Goal: Task Accomplishment & Management: Use online tool/utility

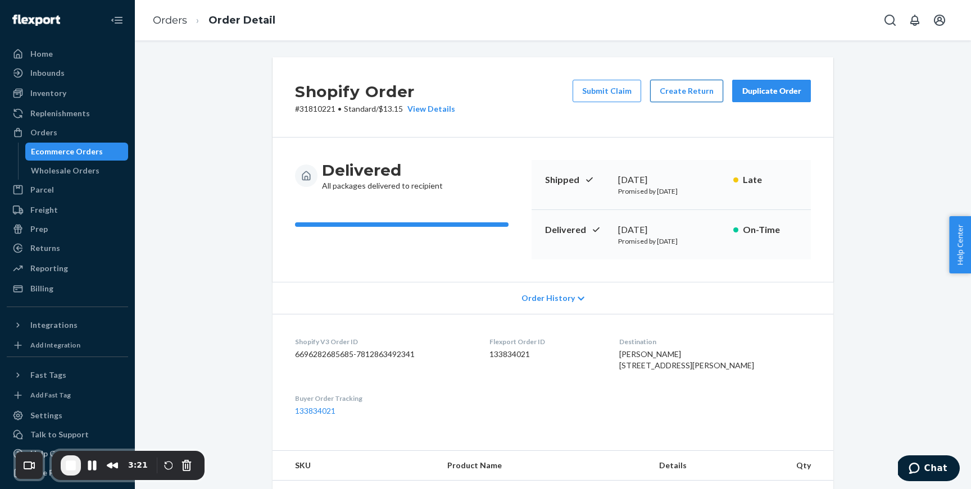
click at [687, 93] on button "Create Return" at bounding box center [686, 91] width 73 height 22
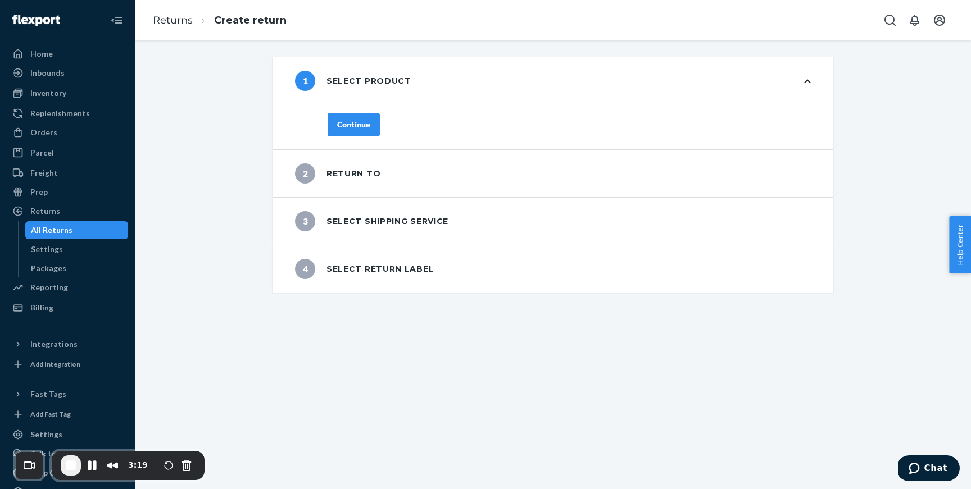
click at [362, 125] on div "Continue" at bounding box center [353, 124] width 33 height 11
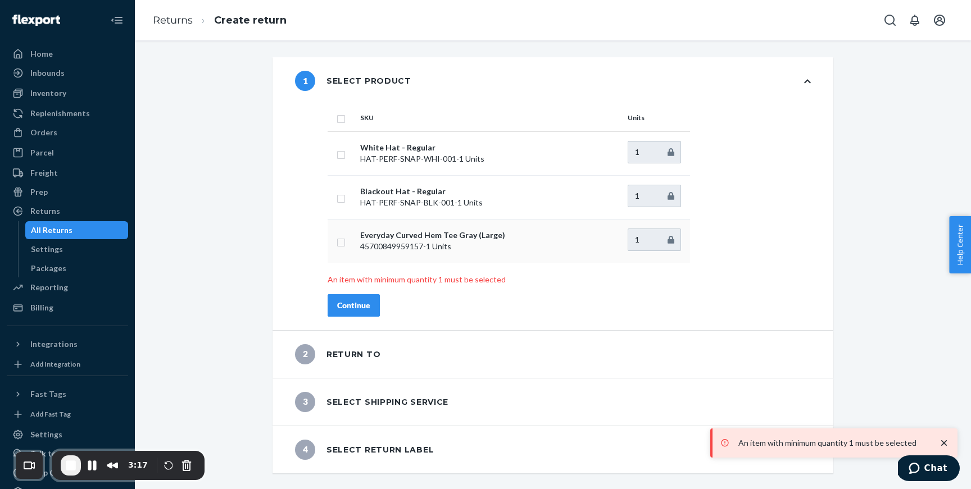
click at [342, 248] on td at bounding box center [342, 241] width 28 height 44
click at [346, 240] on td at bounding box center [342, 241] width 28 height 44
click at [341, 247] on td at bounding box center [342, 241] width 28 height 44
click at [340, 245] on input "checkbox" at bounding box center [341, 241] width 9 height 12
checkbox input "true"
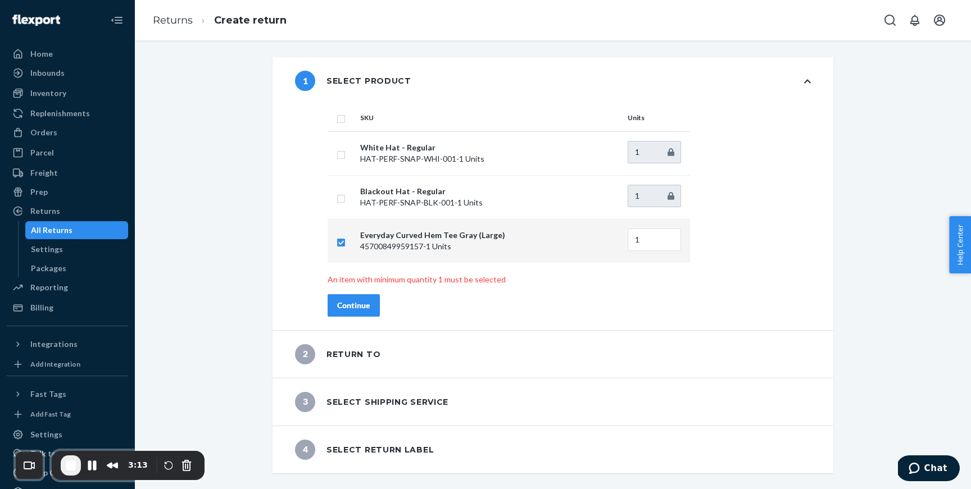
click at [360, 310] on div "Continue" at bounding box center [353, 305] width 33 height 11
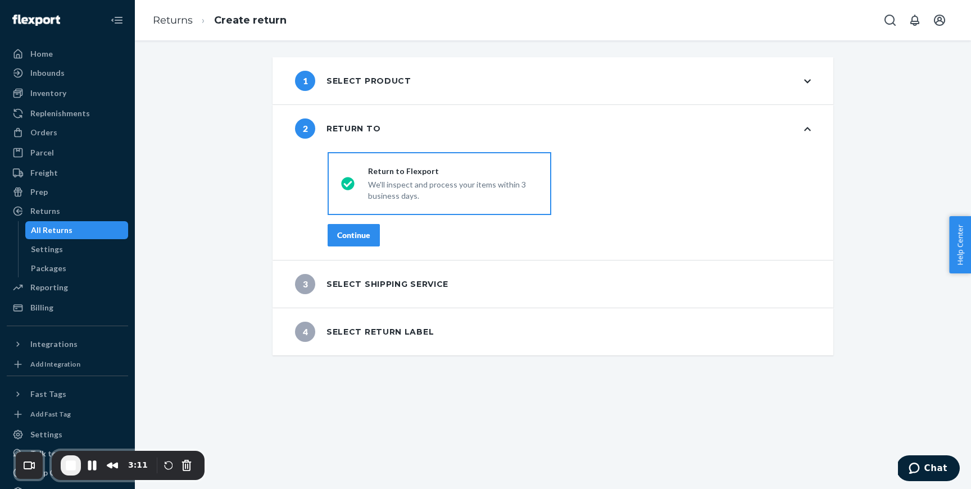
click at [361, 237] on div "Continue" at bounding box center [353, 235] width 33 height 11
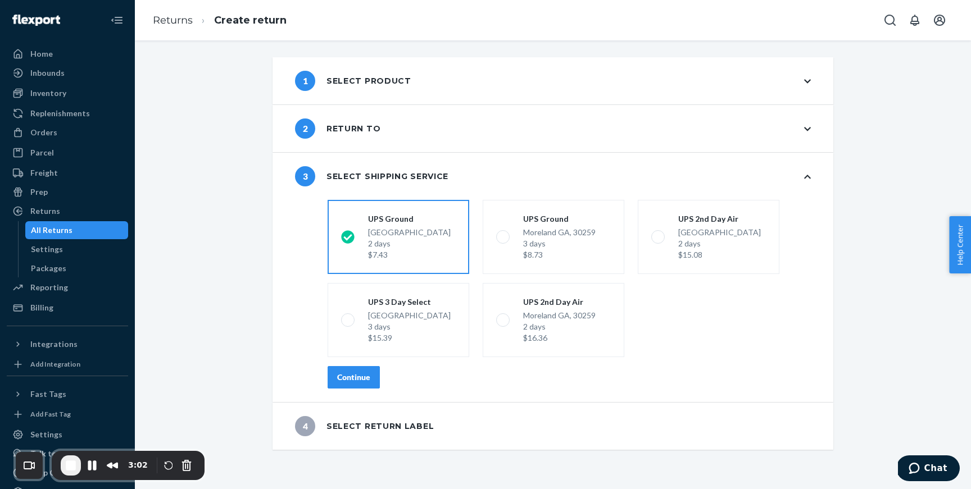
click at [357, 384] on button "Continue" at bounding box center [354, 377] width 52 height 22
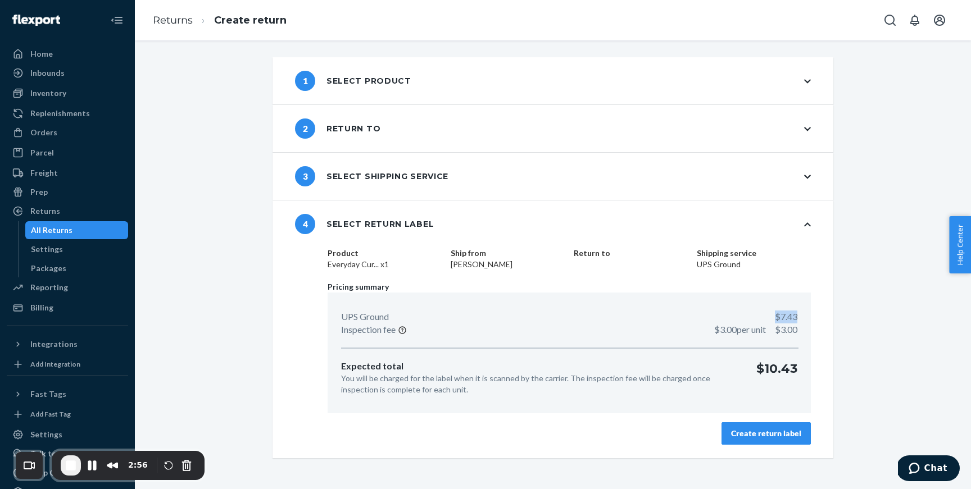
drag, startPoint x: 798, startPoint y: 317, endPoint x: 762, endPoint y: 317, distance: 36.0
click at [762, 317] on div "UPS Ground $7.43 Inspection fee $3.00 per unit $3.00 Expected total You will be…" at bounding box center [569, 353] width 483 height 121
click at [775, 318] on p "$7.43" at bounding box center [786, 317] width 22 height 13
click at [185, 24] on link "Returns" at bounding box center [173, 20] width 40 height 12
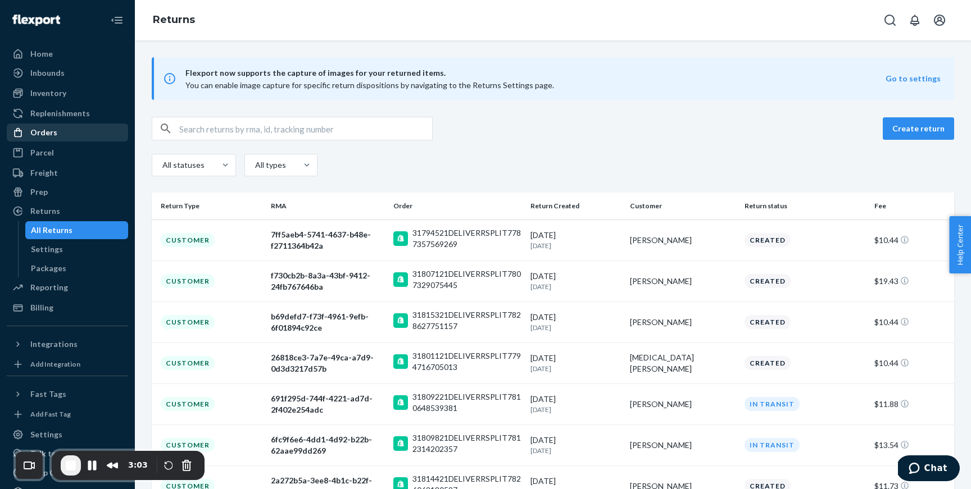
click at [69, 130] on div "Orders" at bounding box center [67, 133] width 119 height 16
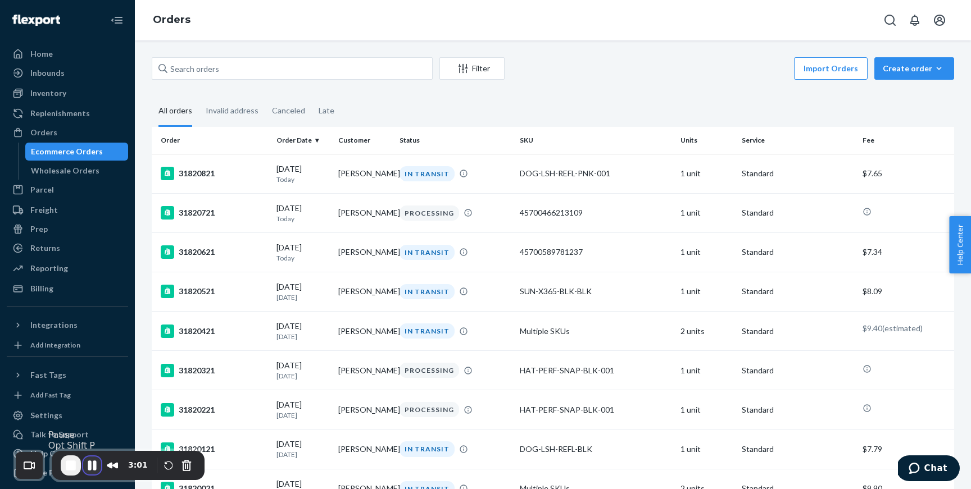
click at [89, 469] on button "Pause Recording" at bounding box center [92, 466] width 18 height 18
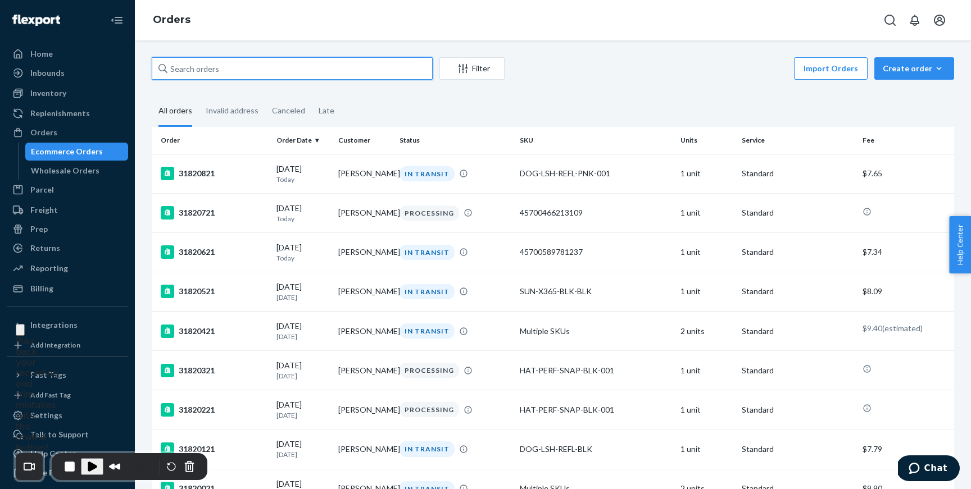
click at [274, 66] on input "text" at bounding box center [292, 68] width 281 height 22
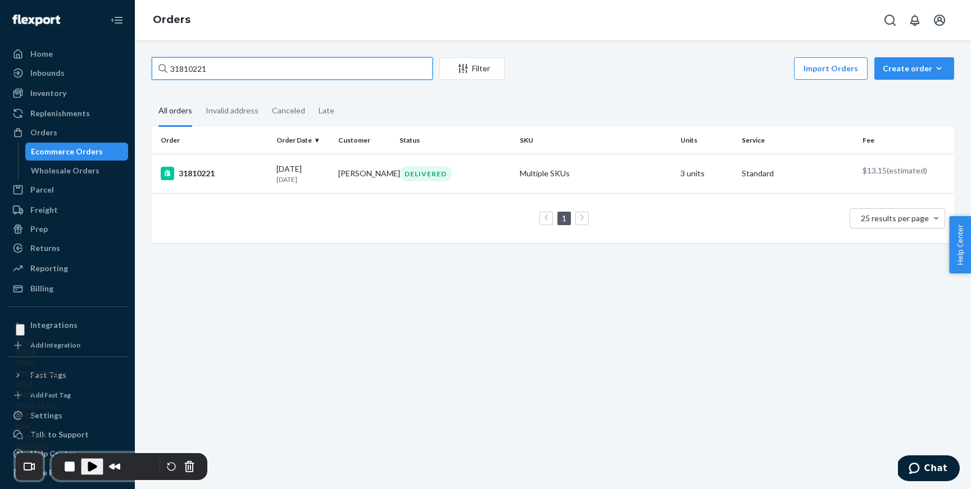
type input "31810221"
click at [96, 464] on span "Play Recording" at bounding box center [91, 466] width 13 height 13
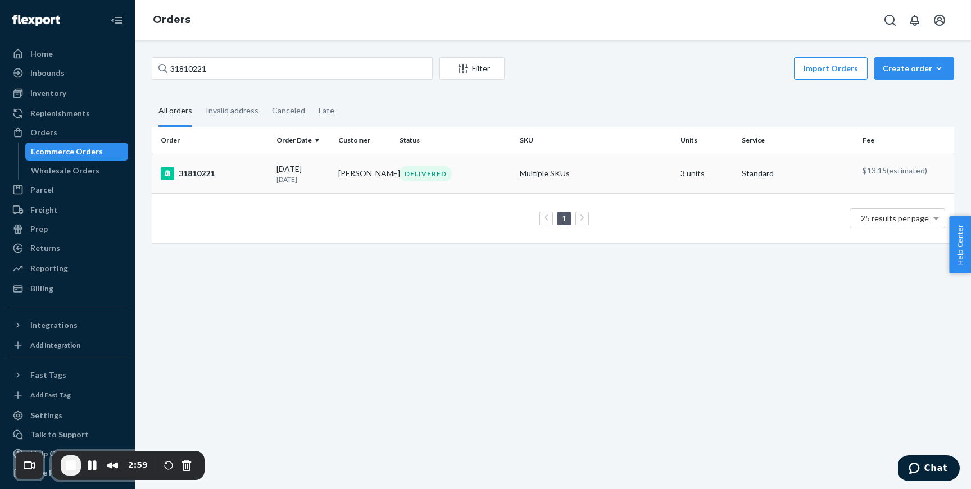
click at [276, 183] on p "[DATE]" at bounding box center [302, 180] width 52 height 10
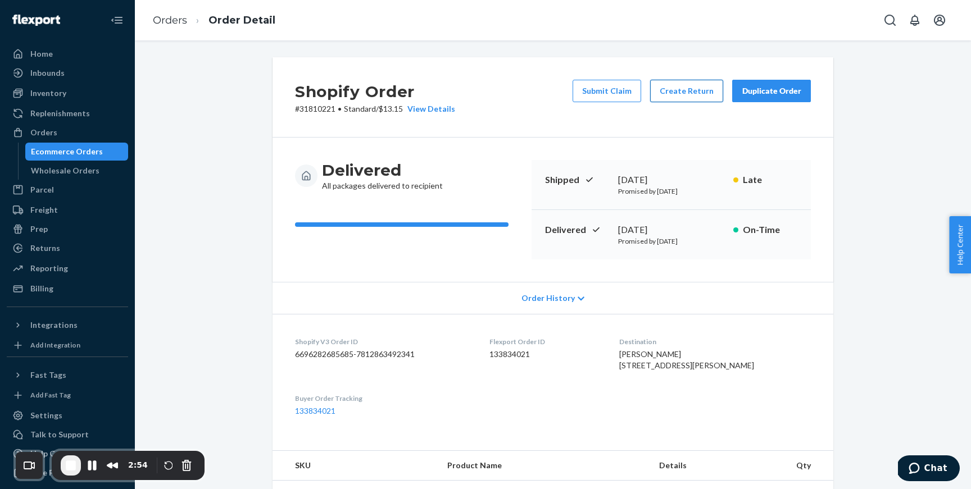
click at [693, 84] on button "Create Return" at bounding box center [686, 91] width 73 height 22
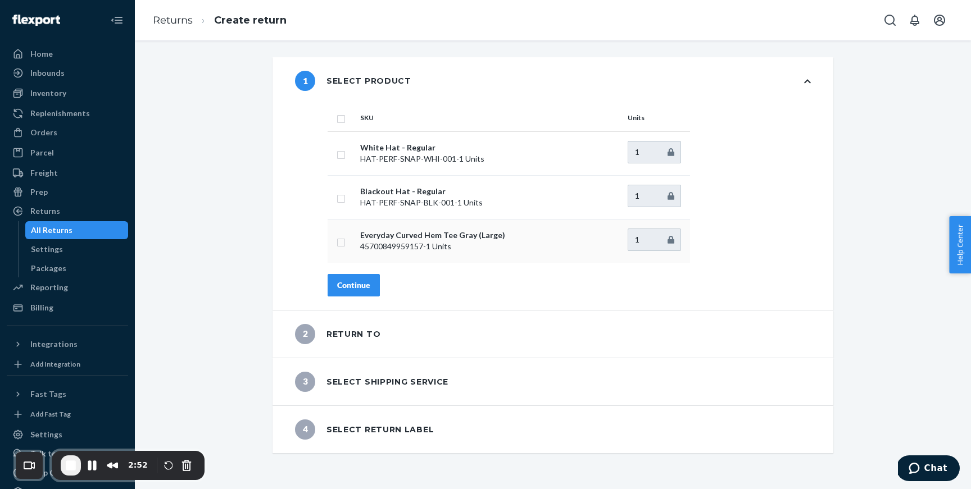
click at [335, 246] on td at bounding box center [342, 241] width 28 height 44
click at [341, 246] on input "checkbox" at bounding box center [341, 241] width 9 height 12
checkbox input "true"
click at [359, 278] on button "Continue" at bounding box center [354, 285] width 52 height 22
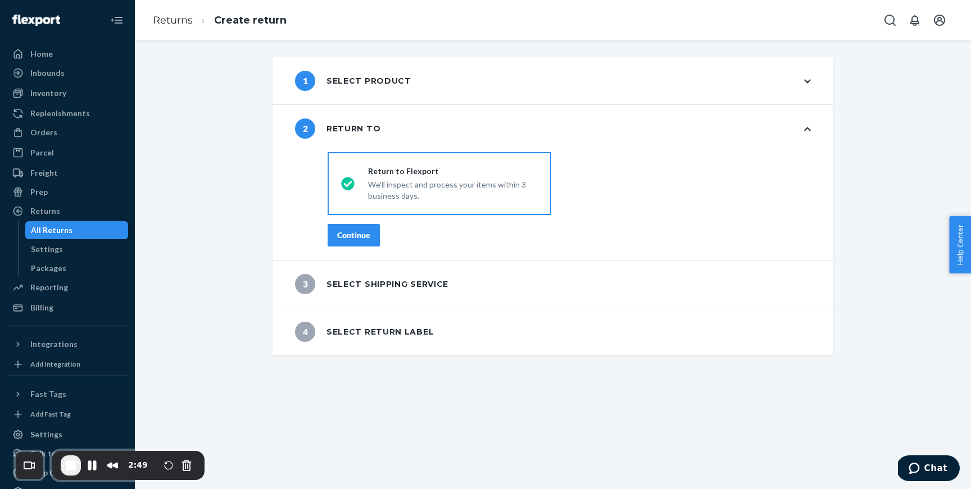
click at [369, 232] on div "Continue" at bounding box center [353, 235] width 33 height 11
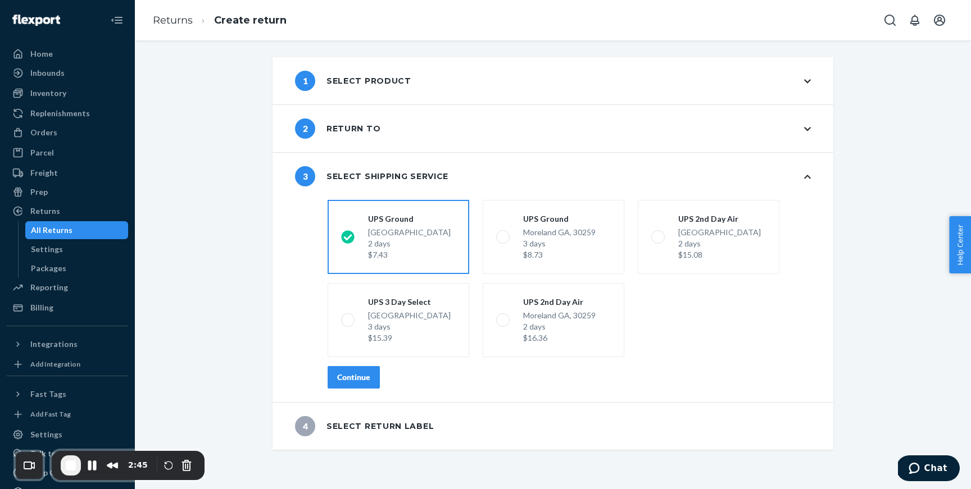
click at [367, 379] on div "Continue" at bounding box center [353, 377] width 33 height 11
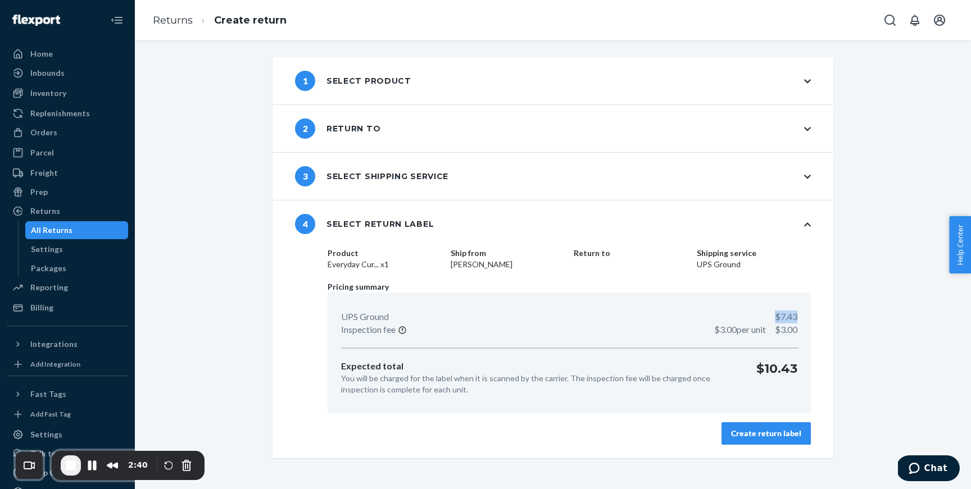
drag, startPoint x: 798, startPoint y: 316, endPoint x: 774, endPoint y: 316, distance: 23.6
click at [774, 316] on div "UPS Ground $7.43 Inspection fee $3.00 per unit $3.00 Expected total You will be…" at bounding box center [569, 353] width 483 height 121
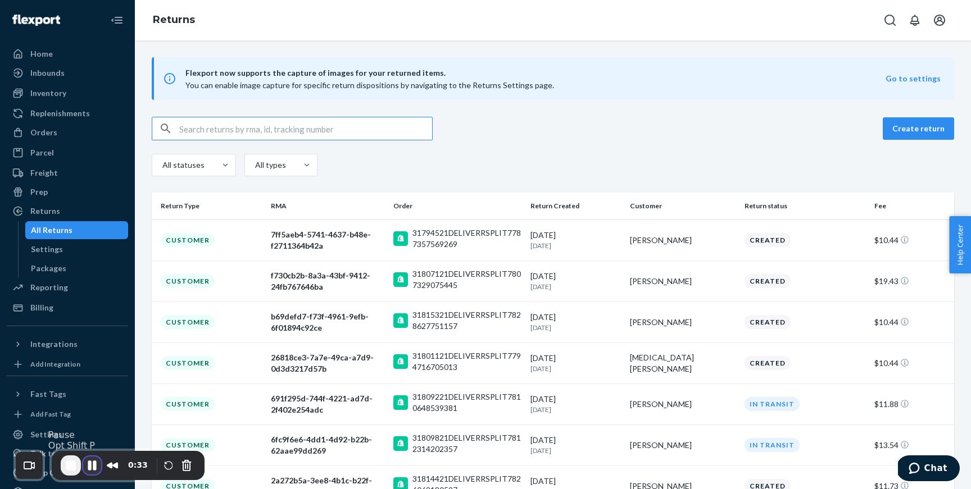
click at [90, 471] on button "Pause Recording" at bounding box center [92, 466] width 18 height 18
